Goal: Obtain resource: Download file/media

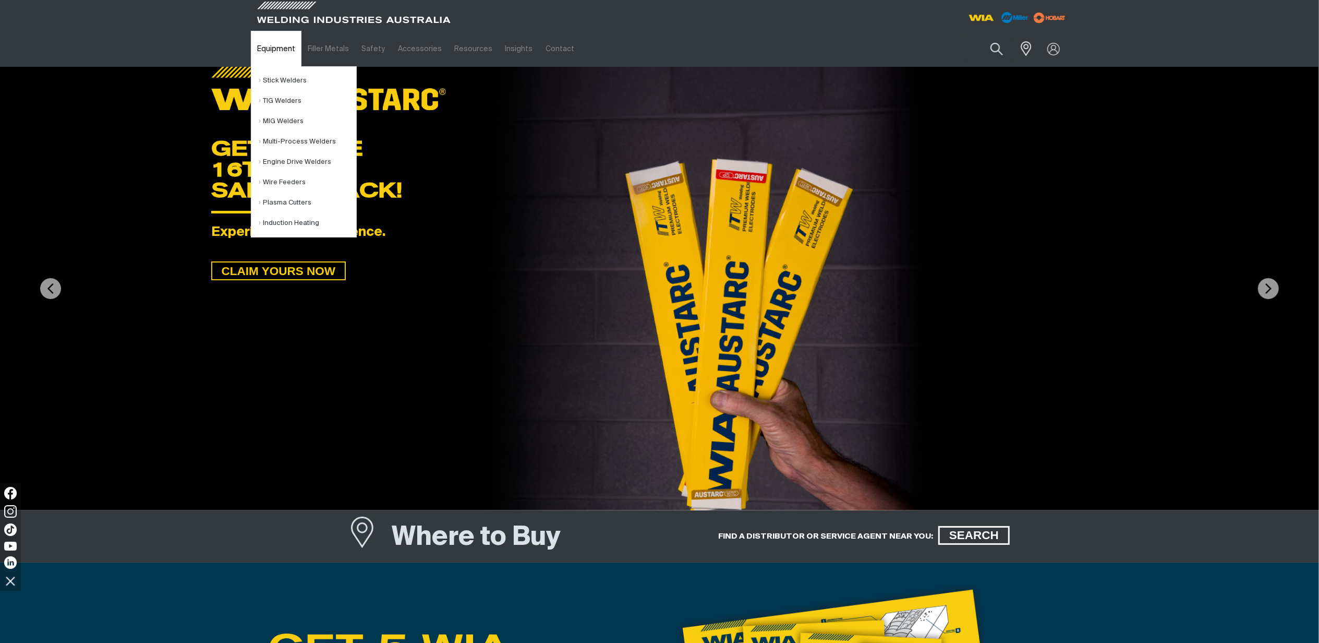
click at [277, 53] on link "Equipment" at bounding box center [276, 49] width 51 height 36
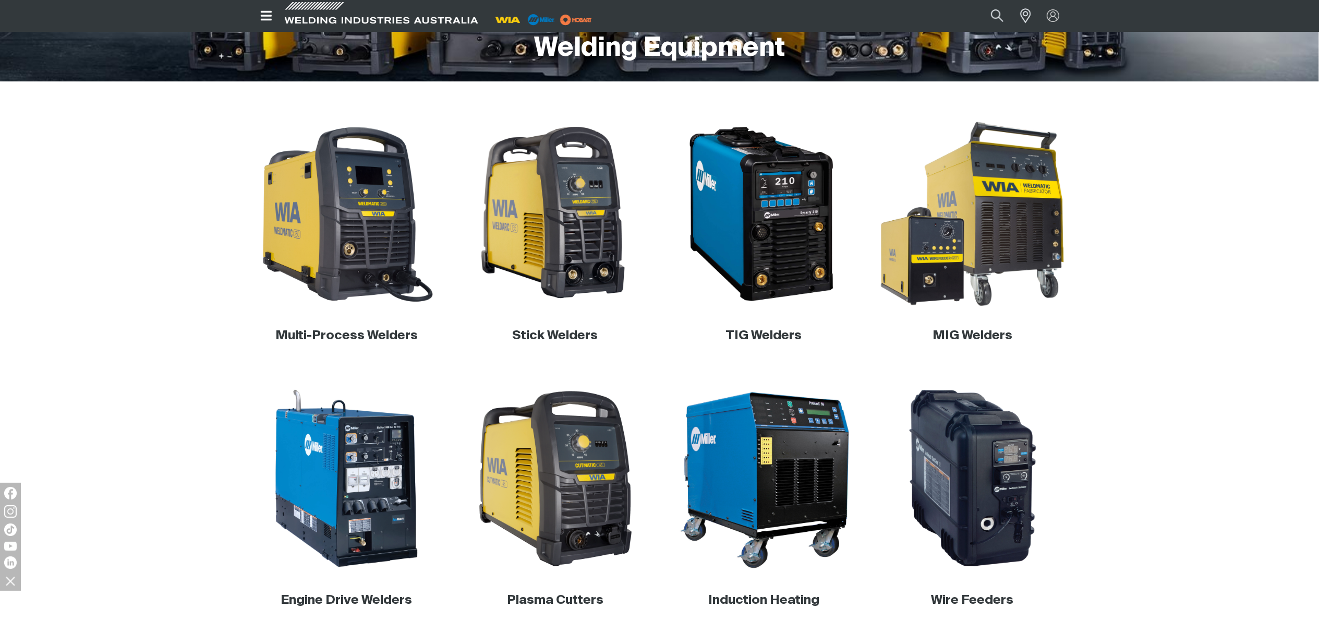
scroll to position [278, 0]
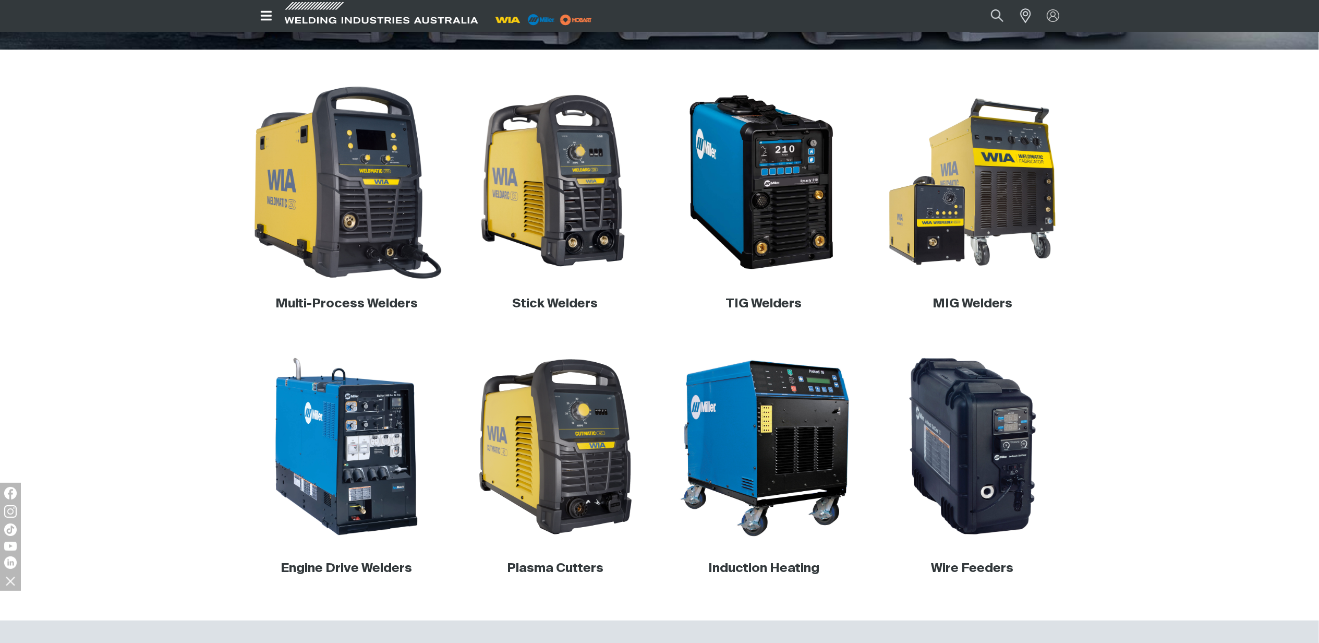
click at [279, 255] on img at bounding box center [347, 182] width 200 height 200
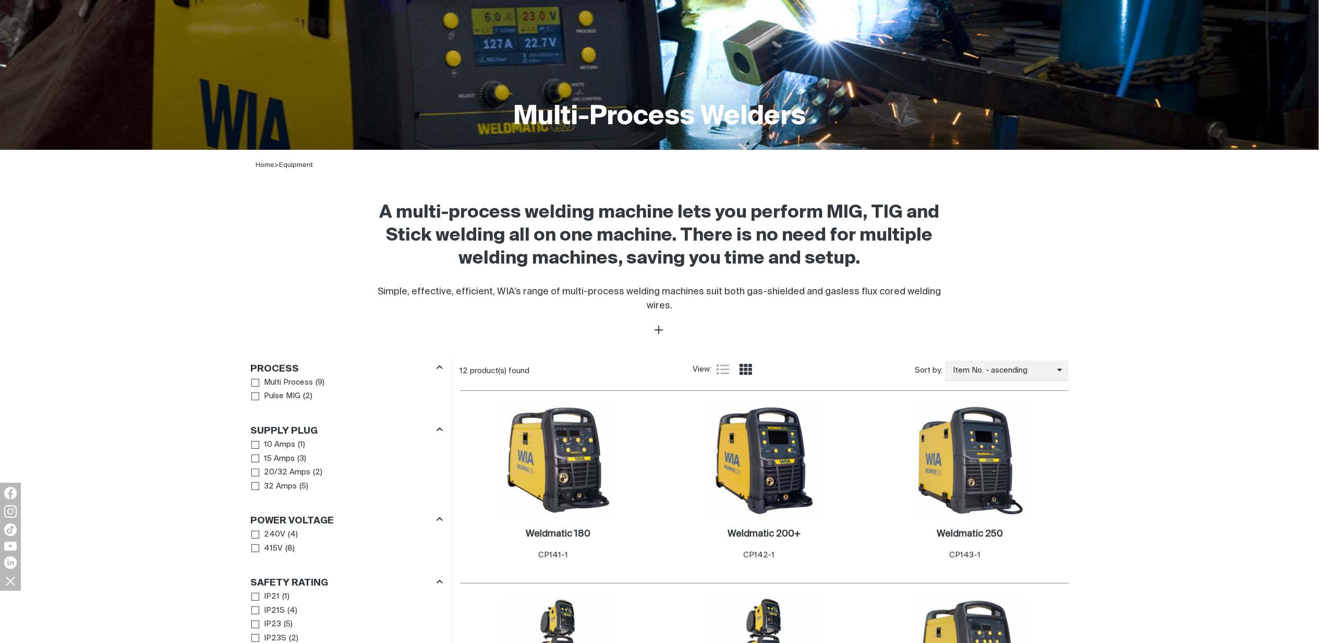
scroll to position [417, 0]
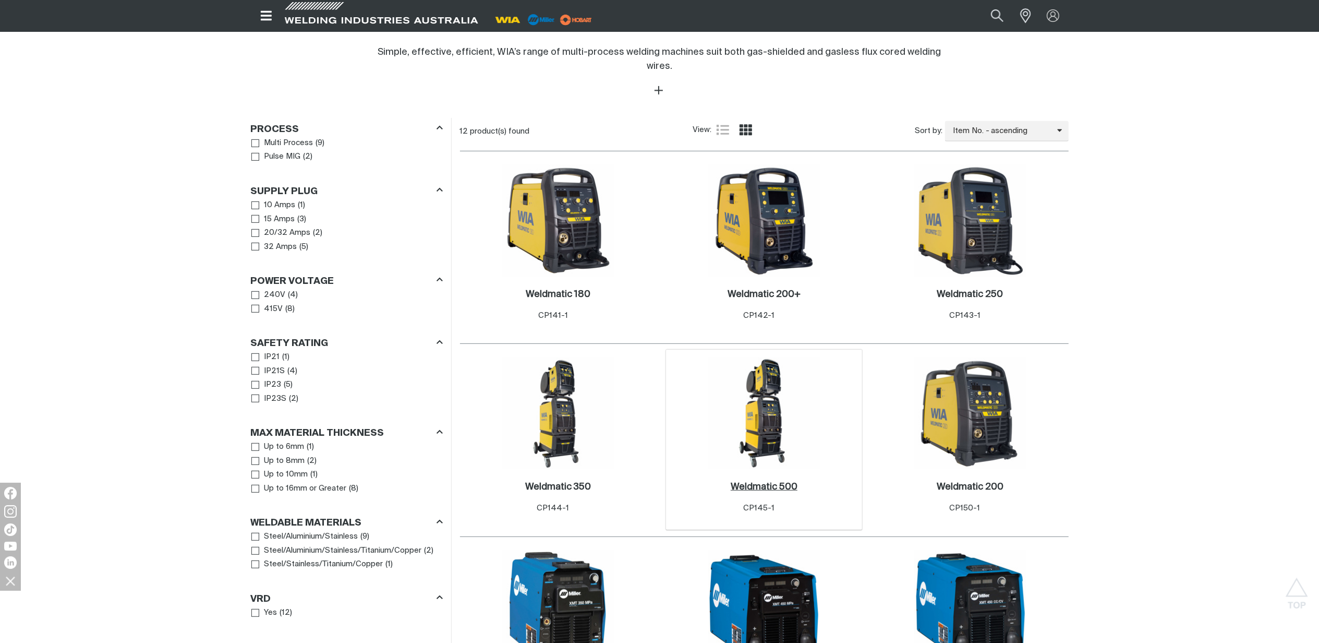
click at [757, 482] on h2 "Weldmatic 500 ." at bounding box center [764, 486] width 67 height 9
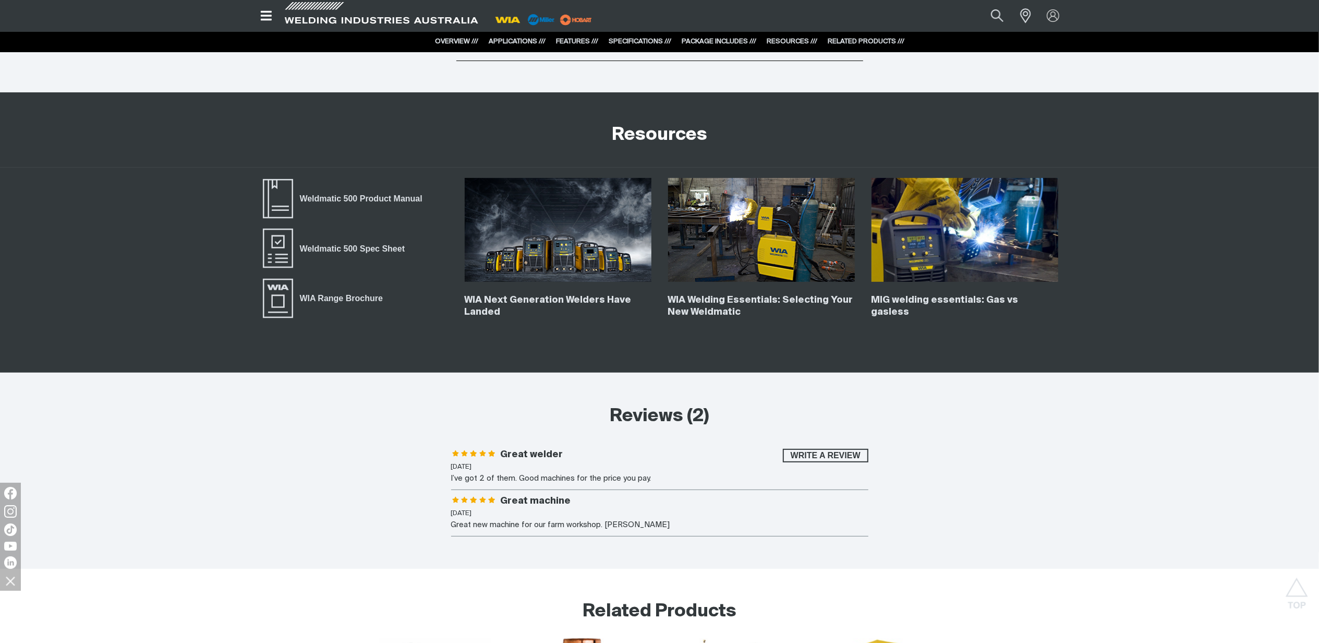
scroll to position [4071, 0]
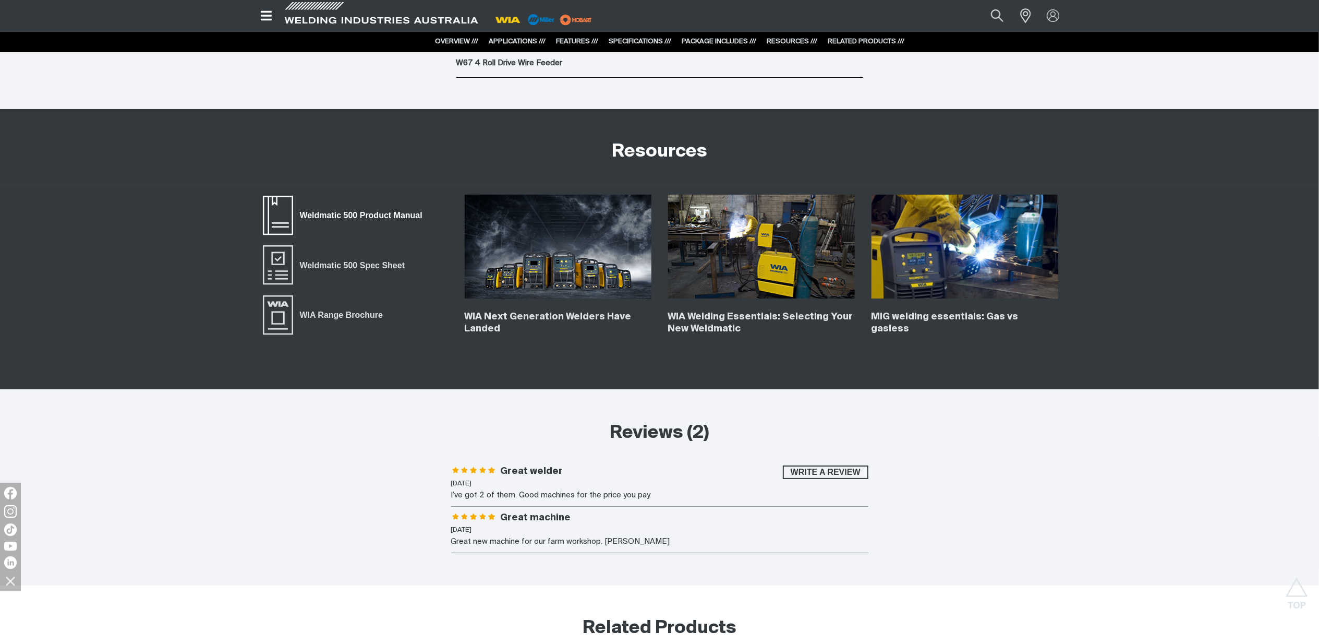
click at [395, 222] on span "Weldmatic 500 Product Manual" at bounding box center [361, 216] width 136 height 14
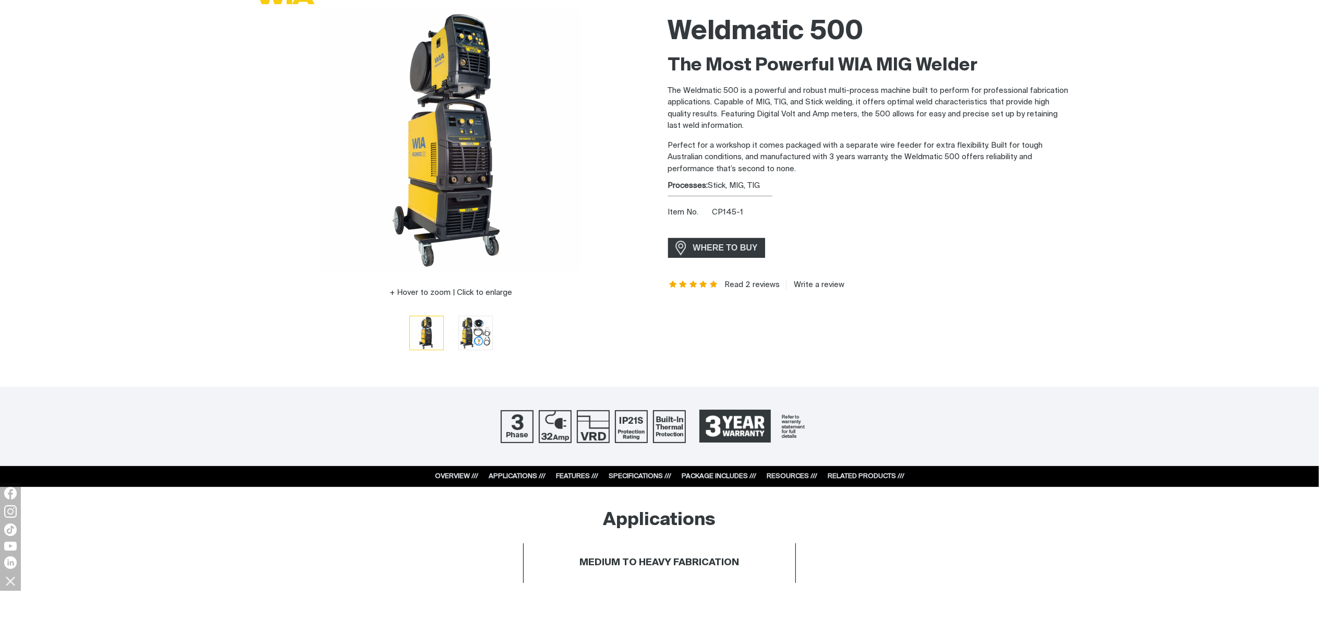
scroll to position [0, 0]
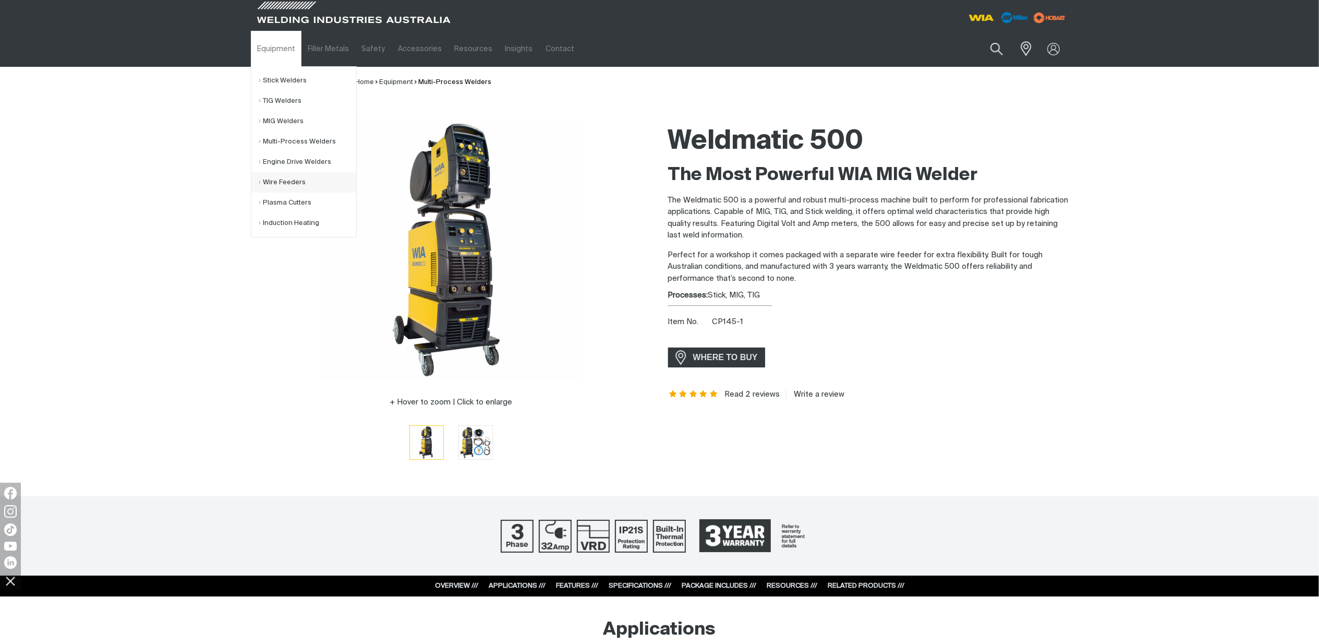
click at [272, 188] on link "Wire Feeders" at bounding box center [307, 182] width 97 height 20
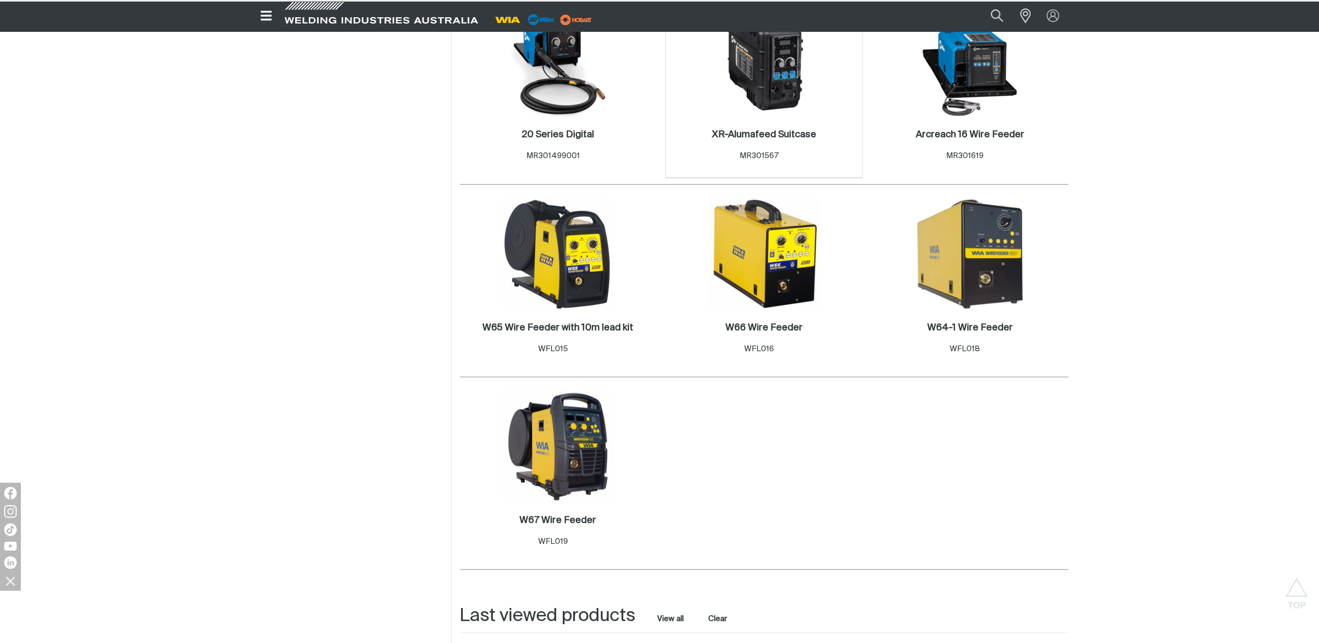
scroll to position [765, 0]
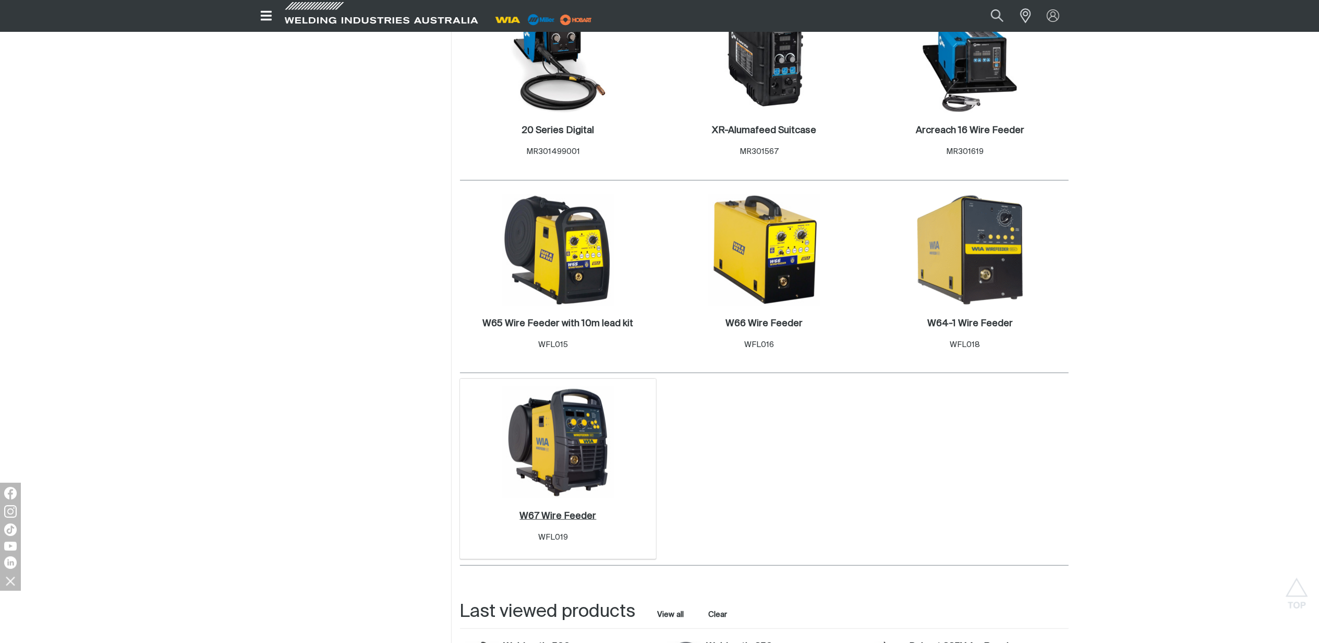
click at [574, 513] on h2 "W67 Wire Feeder ." at bounding box center [558, 515] width 77 height 9
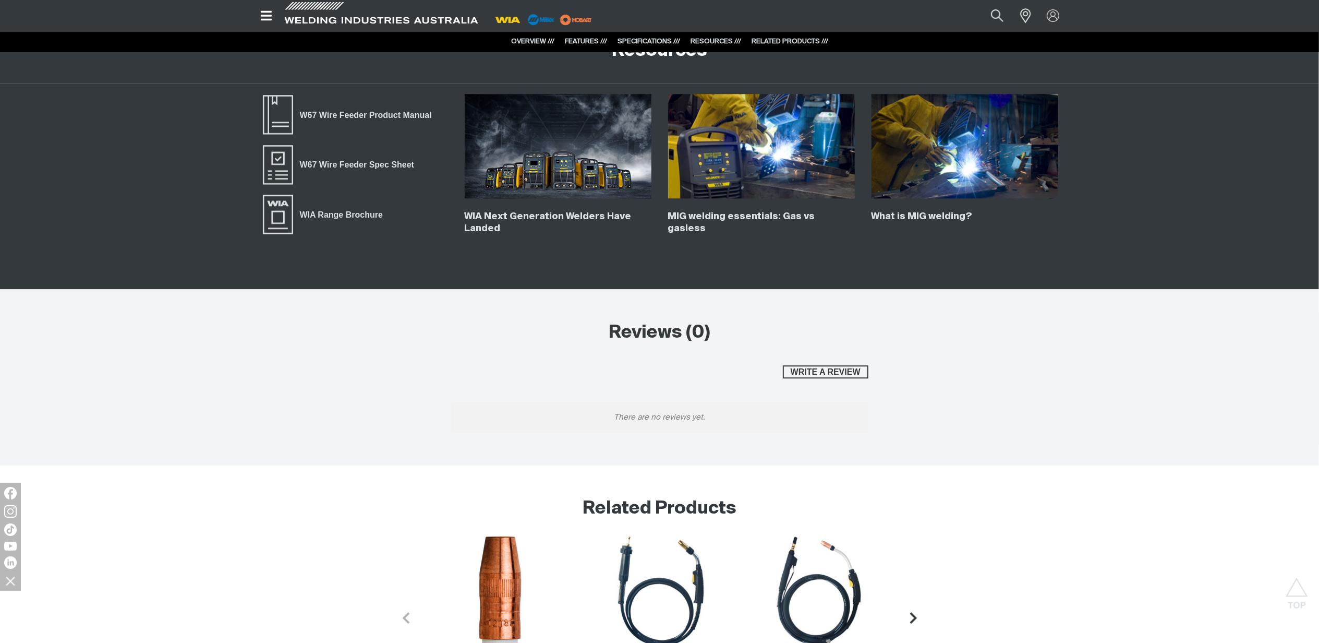
scroll to position [2713, 0]
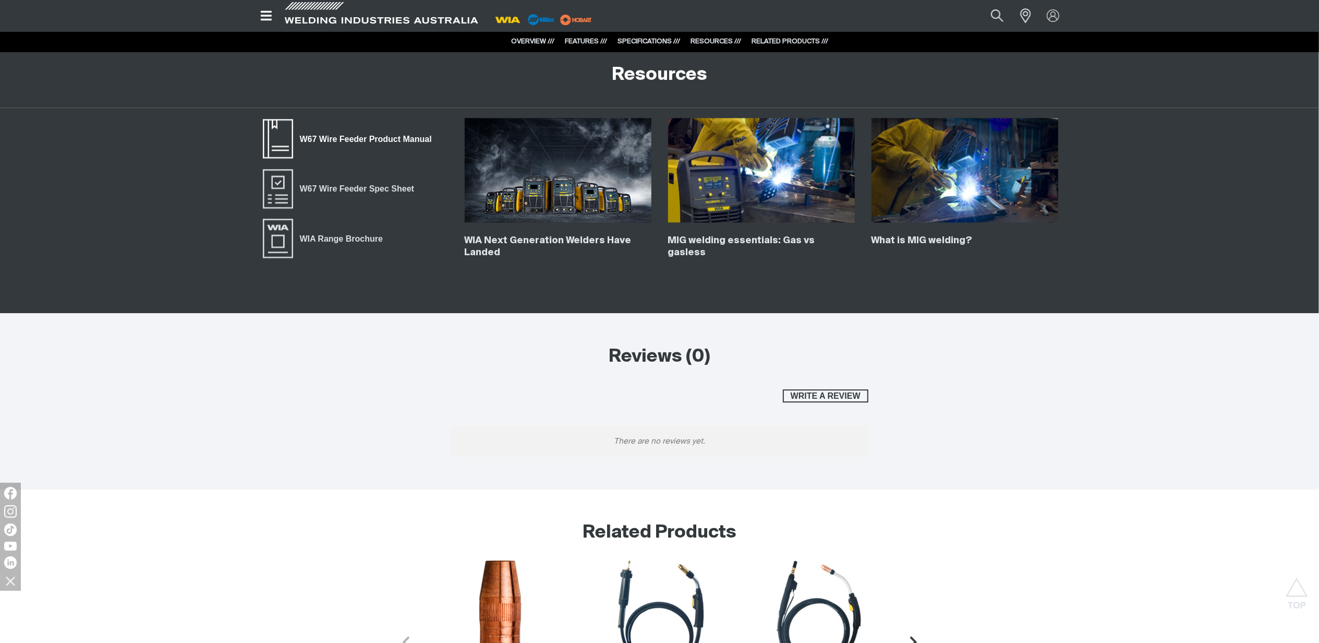
click at [380, 140] on span "W67 Wire Feeder Product Manual" at bounding box center [366, 140] width 146 height 14
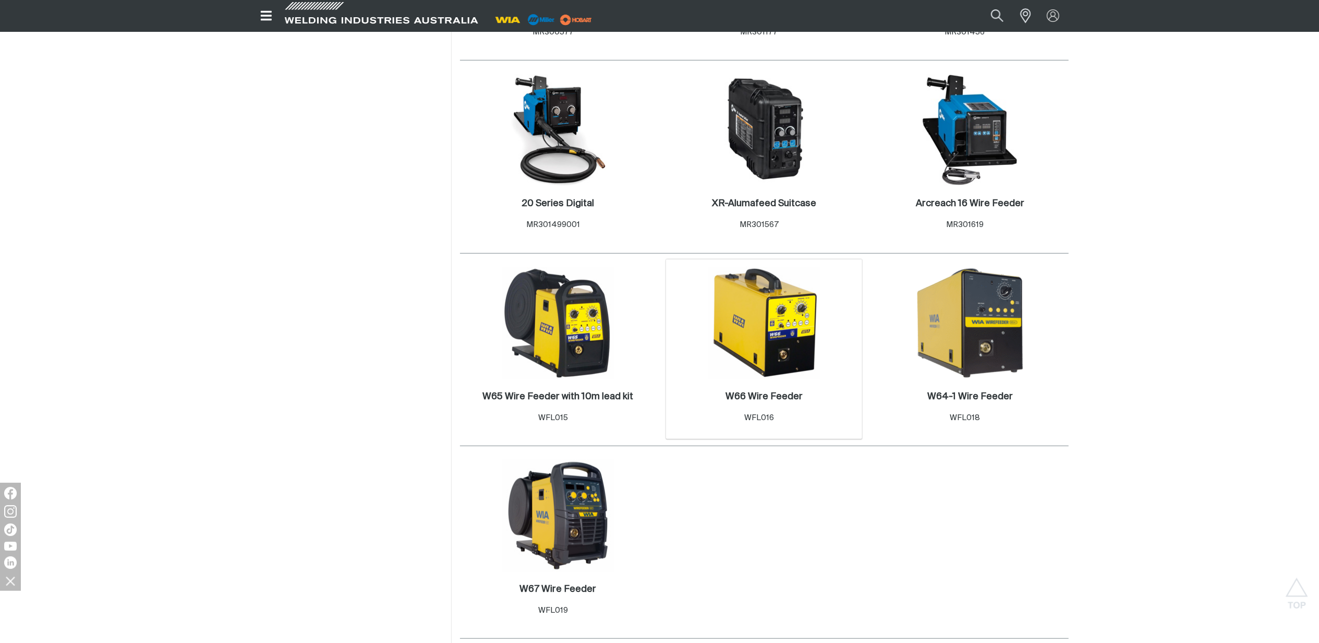
scroll to position [765, 0]
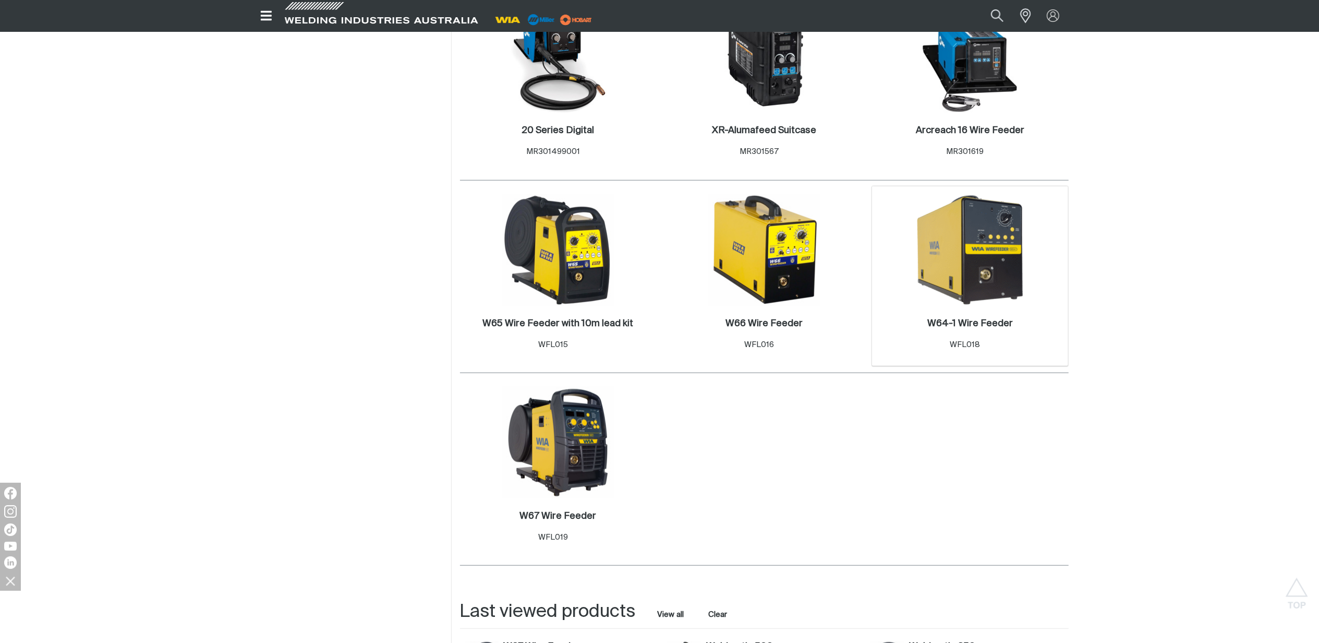
click at [952, 318] on div "W64-1 Wire Feeder . Item No. WFL018" at bounding box center [971, 336] width 186 height 45
click at [959, 320] on h2 "W64-1 Wire Feeder ." at bounding box center [971, 323] width 86 height 9
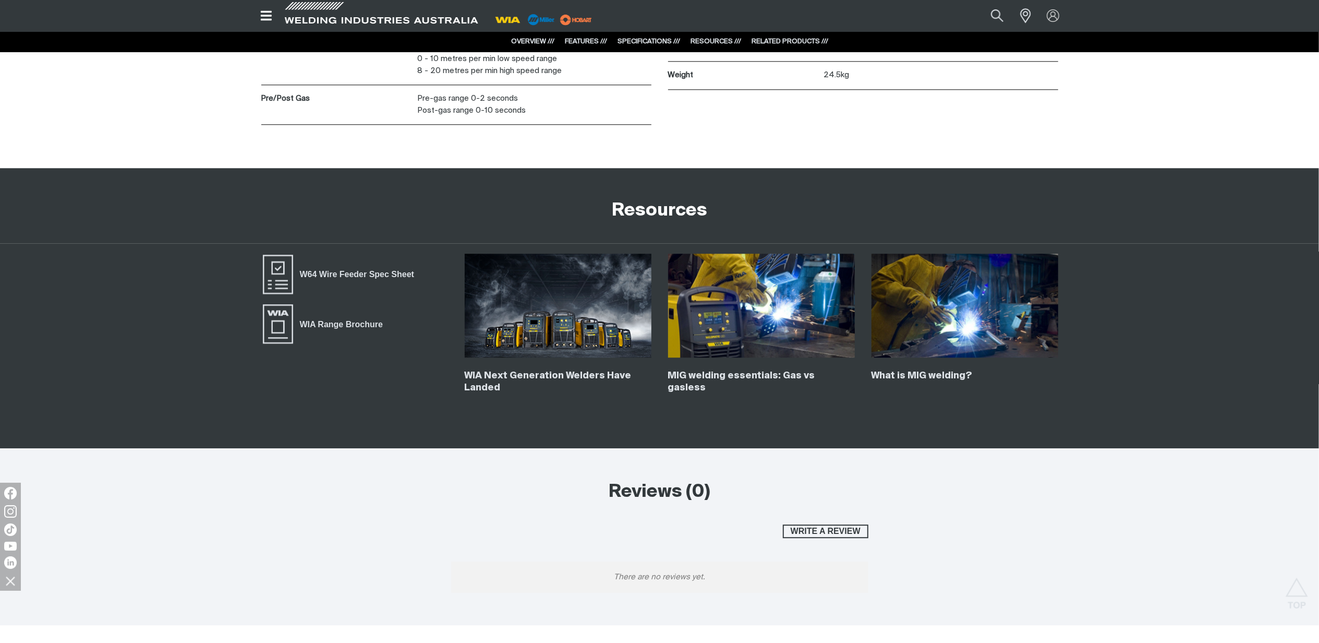
scroll to position [2782, 0]
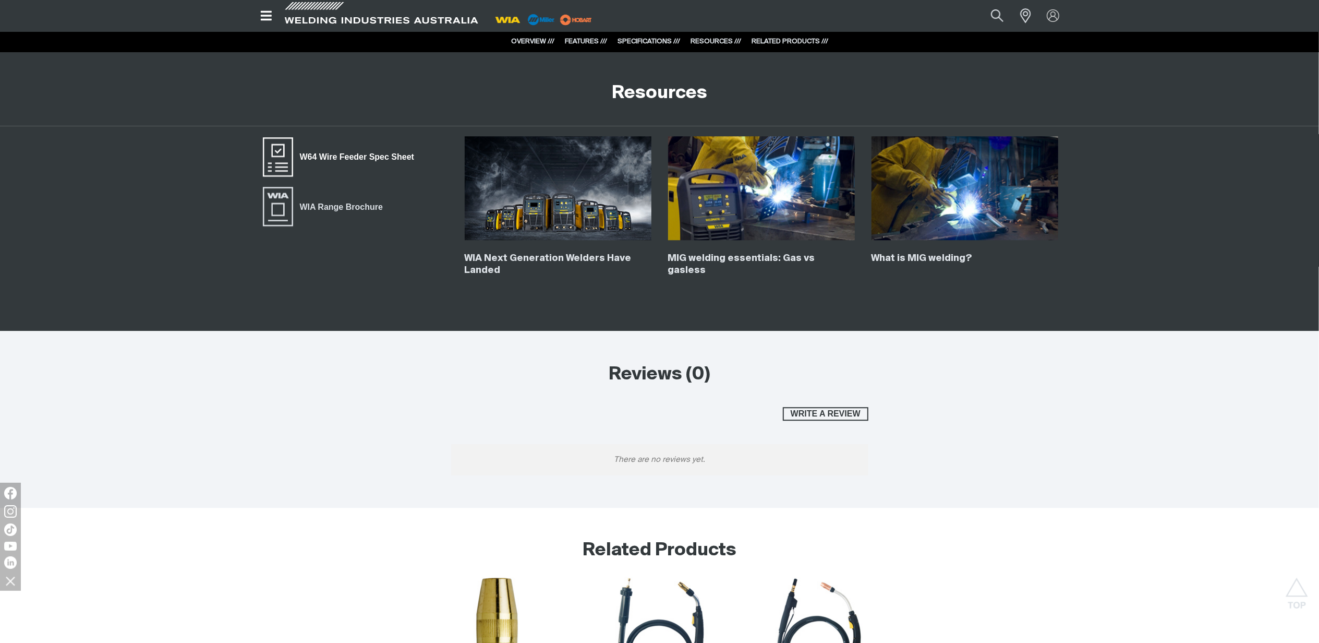
click at [362, 159] on span "W64 Wire Feeder Spec Sheet" at bounding box center [357, 157] width 128 height 14
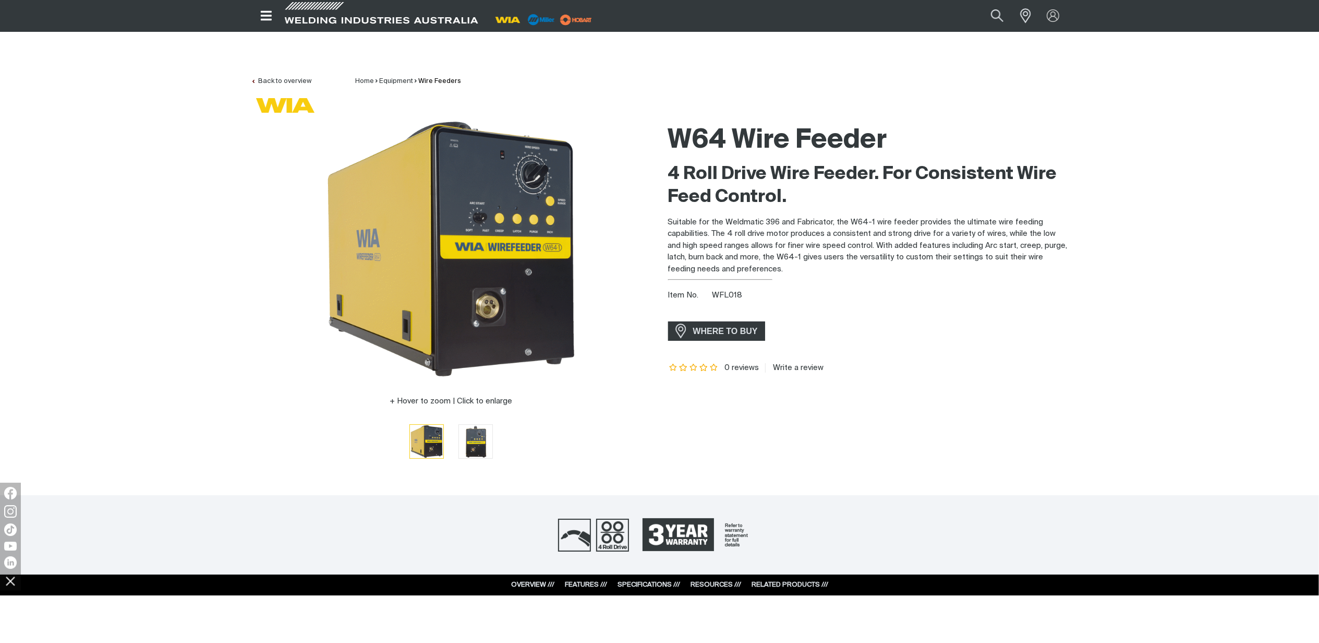
scroll to position [0, 0]
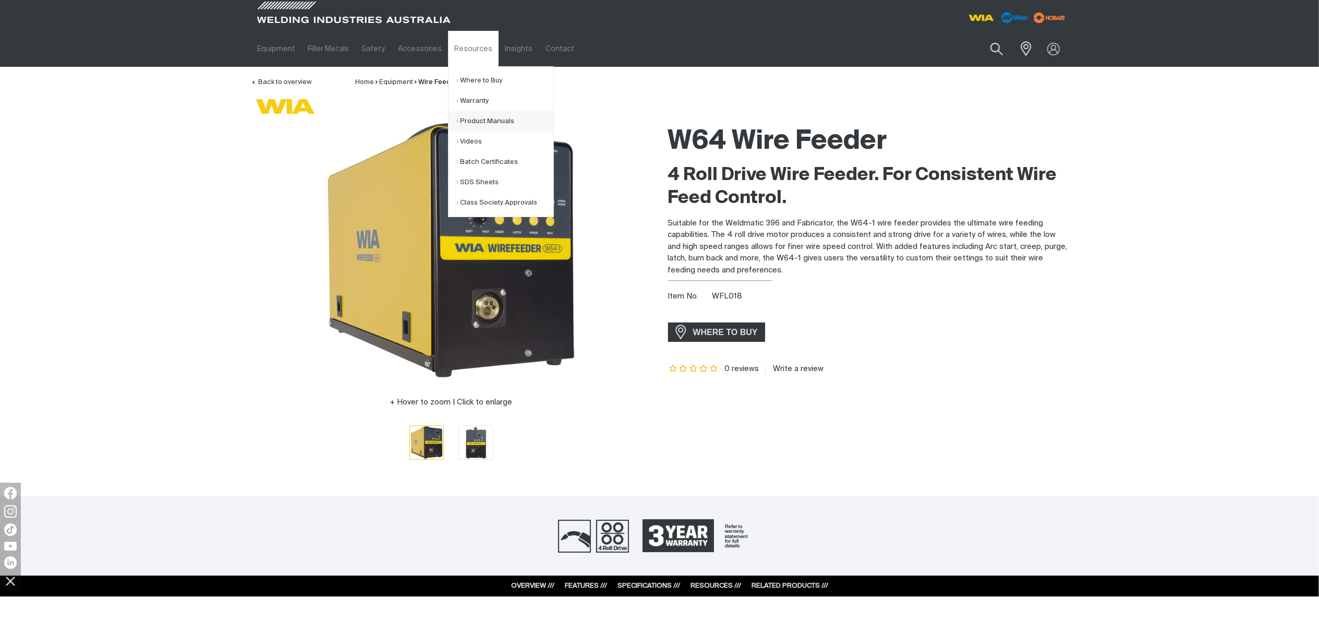
click at [480, 120] on link "Product Manuals" at bounding box center [505, 121] width 97 height 20
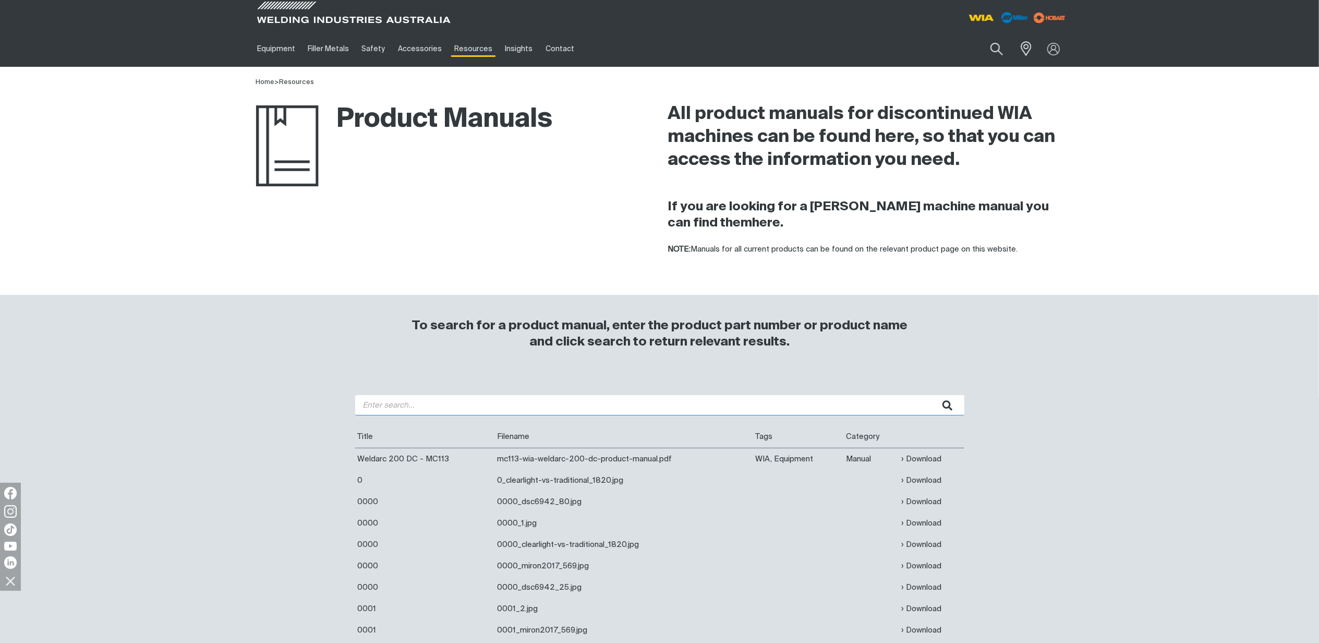
click at [512, 415] on input "search" at bounding box center [659, 405] width 609 height 20
click at [361, 404] on input "65" at bounding box center [659, 405] width 609 height 20
click at [951, 403] on icon "submit" at bounding box center [948, 406] width 10 height 14
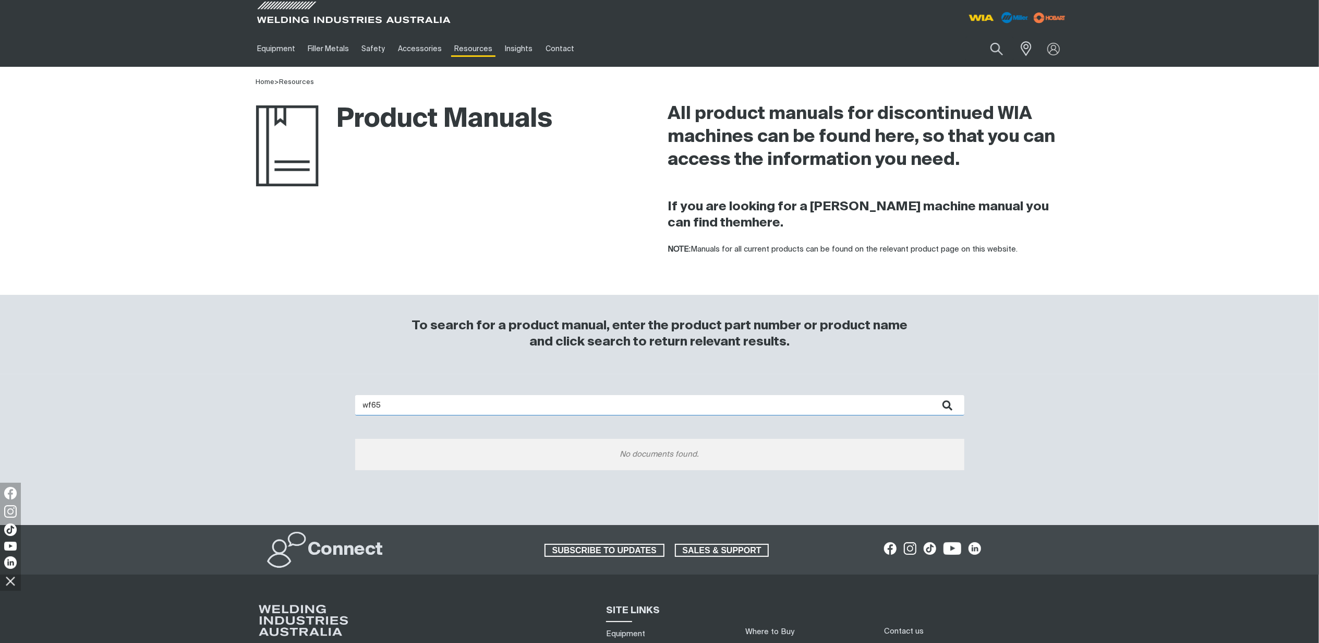
click at [465, 407] on input "wf65" at bounding box center [659, 405] width 609 height 20
type input "w65"
click at [948, 407] on icon "submit" at bounding box center [948, 406] width 10 height 14
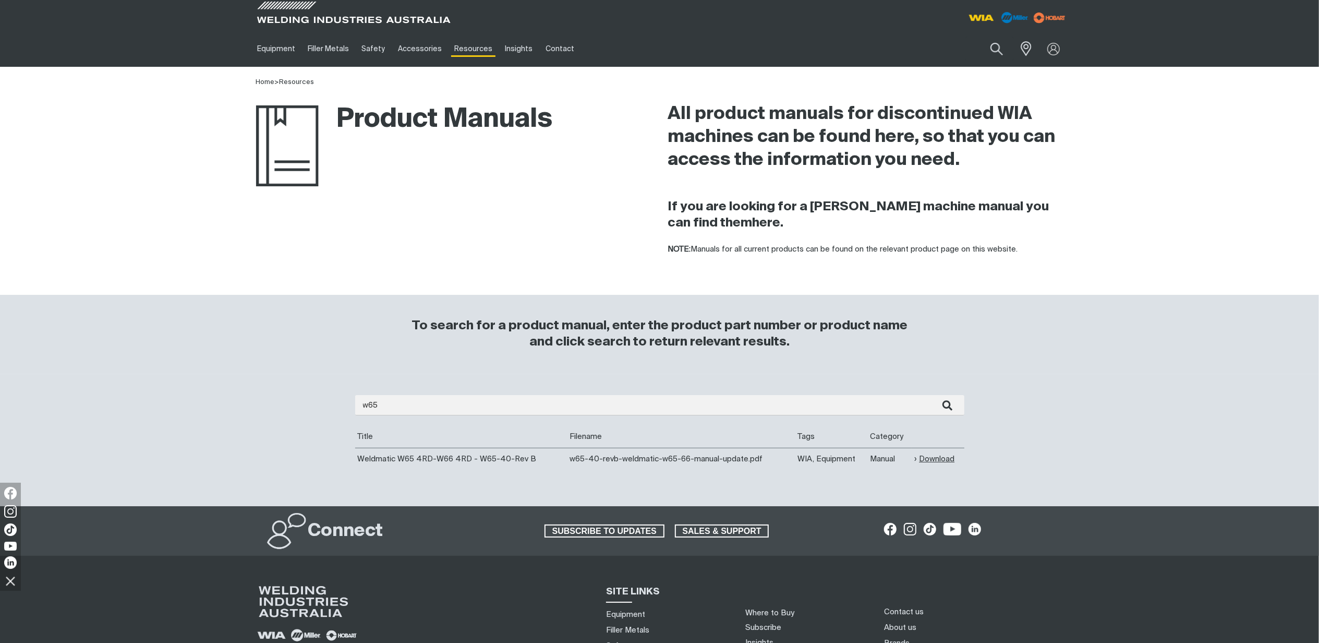
click at [932, 458] on link "Download" at bounding box center [935, 459] width 40 height 12
